Goal: Check status

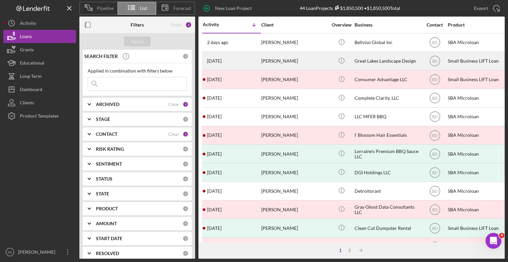
click at [281, 62] on div "[PERSON_NAME]" at bounding box center [294, 61] width 66 height 18
